Goal: Information Seeking & Learning: Find specific fact

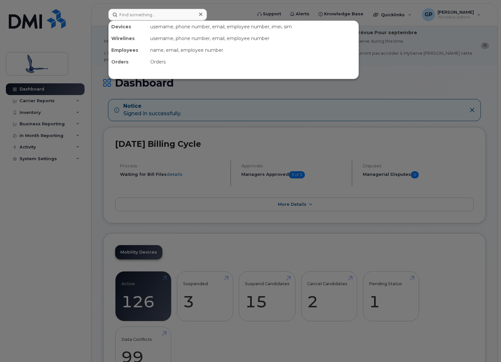
click at [137, 13] on input at bounding box center [157, 15] width 99 height 12
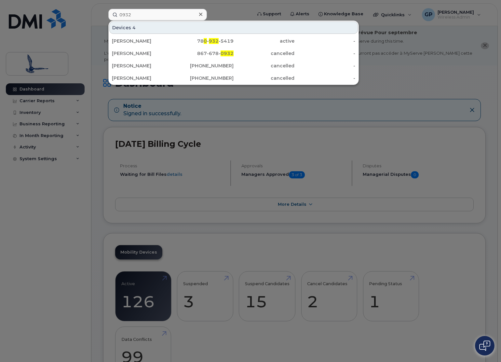
drag, startPoint x: 134, startPoint y: 17, endPoint x: 119, endPoint y: 13, distance: 15.3
click at [119, 13] on input "0932" at bounding box center [157, 15] width 99 height 12
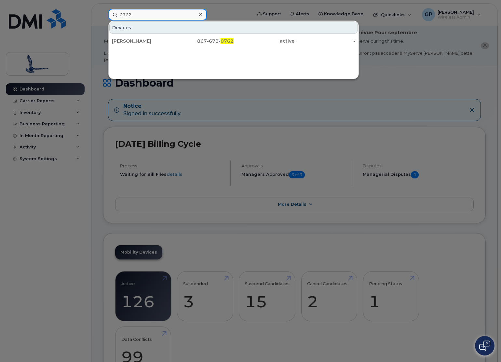
drag, startPoint x: 144, startPoint y: 13, endPoint x: 112, endPoint y: 12, distance: 32.2
click at [112, 12] on input "0762" at bounding box center [157, 15] width 99 height 12
type input "0150"
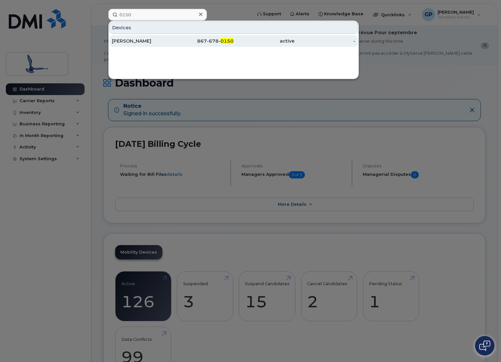
click at [136, 43] on div "Bradley Stillie" at bounding box center [142, 41] width 61 height 7
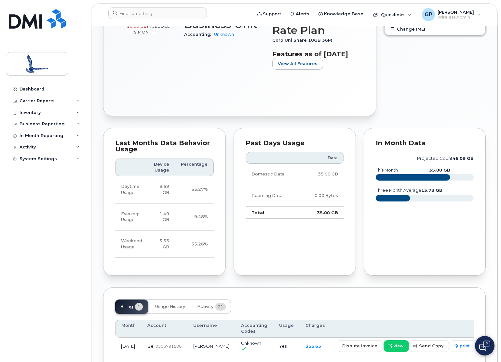
scroll to position [345, 0]
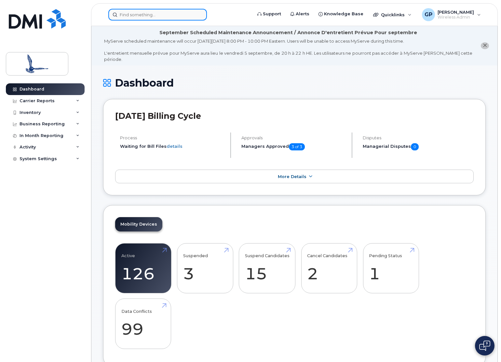
click at [167, 15] on input at bounding box center [157, 15] width 99 height 12
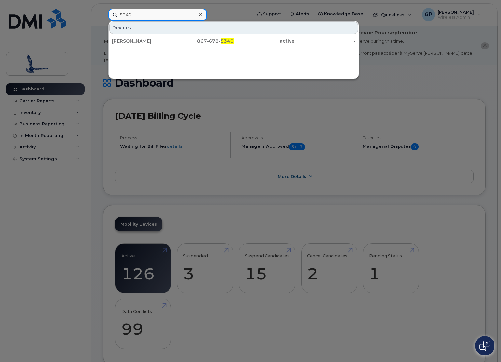
drag, startPoint x: 167, startPoint y: 15, endPoint x: 98, endPoint y: 19, distance: 69.0
click at [103, 19] on div "5340 Devices Sandra Suliman 867-678- 5340 active -" at bounding box center [178, 15] width 150 height 12
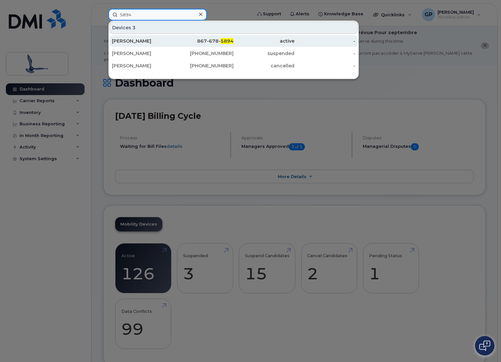
type input "5894"
click at [173, 36] on div "[PERSON_NAME]" at bounding box center [203, 41] width 61 height 12
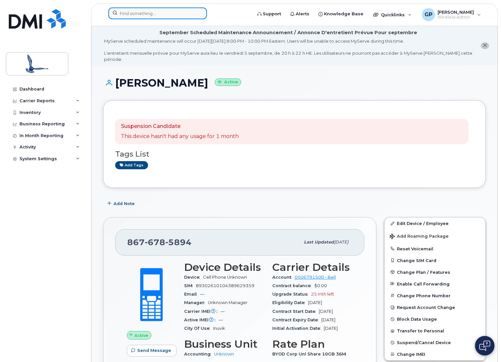
click at [149, 15] on input at bounding box center [157, 13] width 99 height 12
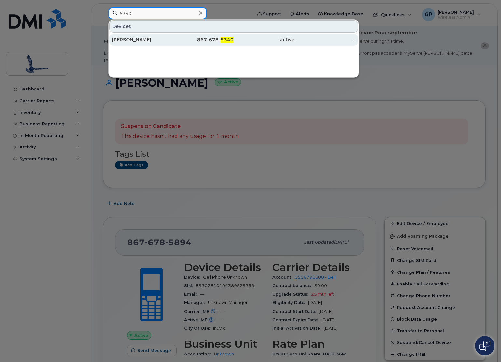
type input "5340"
click at [233, 44] on div "867-678- 5340" at bounding box center [263, 40] width 61 height 12
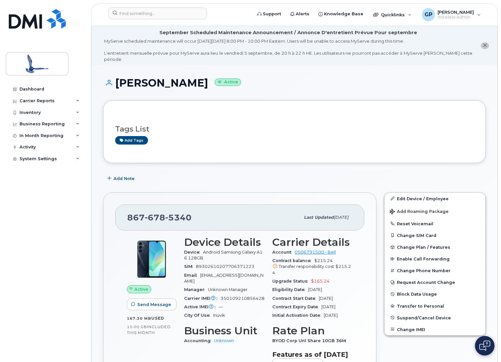
drag, startPoint x: 199, startPoint y: 77, endPoint x: 118, endPoint y: 77, distance: 81.6
click at [118, 77] on h1 "Sandra Suliman Active" at bounding box center [294, 82] width 382 height 11
copy h1 "[PERSON_NAME]"
click at [130, 14] on input at bounding box center [157, 13] width 99 height 12
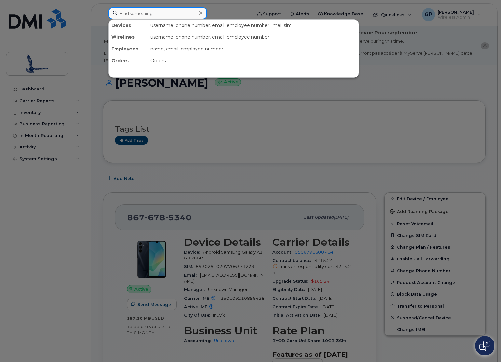
paste input "[PERSON_NAME]"
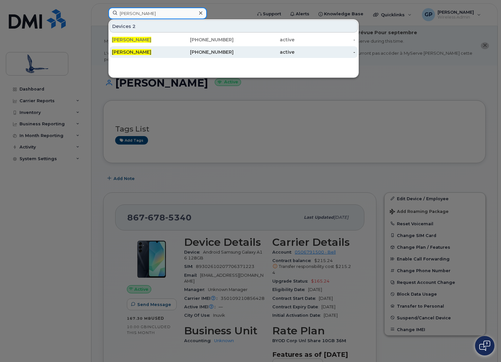
type input "[PERSON_NAME]"
click at [227, 51] on div "867-678-5340" at bounding box center [203, 52] width 61 height 7
